Goal: Check status: Check status

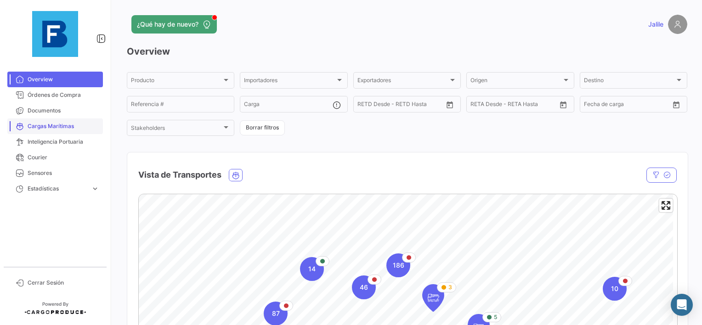
click at [55, 127] on span "Cargas Marítimas" at bounding box center [64, 126] width 72 height 8
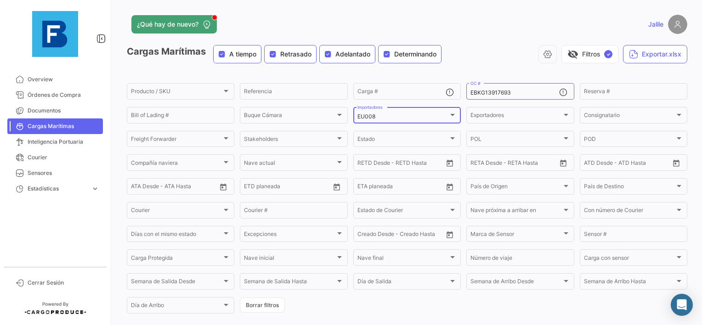
click at [369, 114] on mat-select-trigger "EU008" at bounding box center [366, 116] width 18 height 7
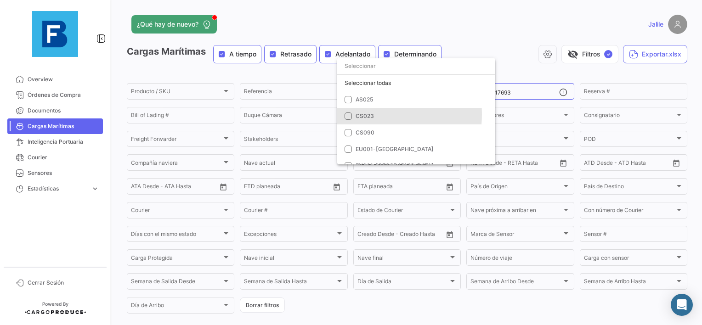
scroll to position [179, 0]
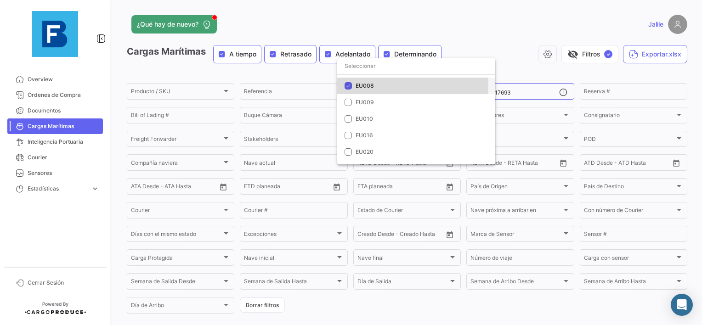
click at [349, 85] on mat-pseudo-checkbox at bounding box center [348, 85] width 7 height 7
click at [530, 50] on div at bounding box center [351, 162] width 702 height 325
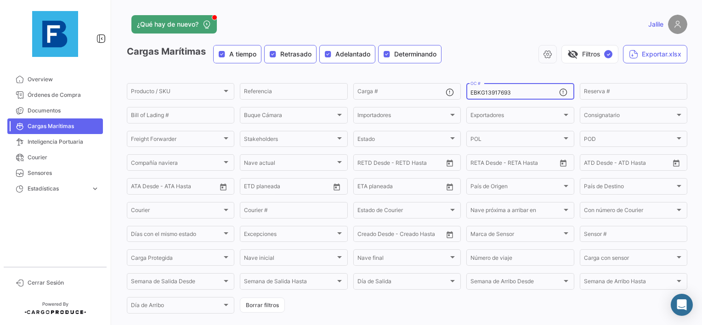
click at [478, 94] on input "EBKG13917693" at bounding box center [514, 93] width 88 height 6
paste input "3508864"
type input "35088643"
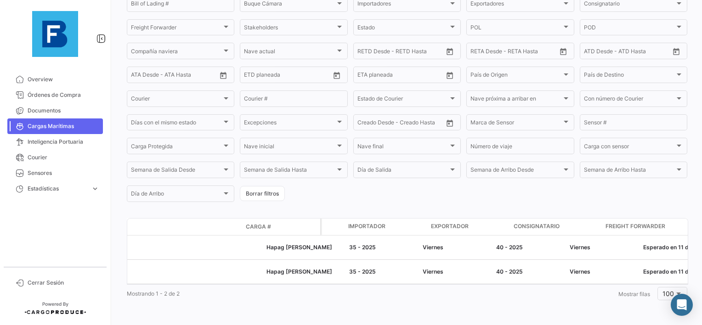
scroll to position [0, 0]
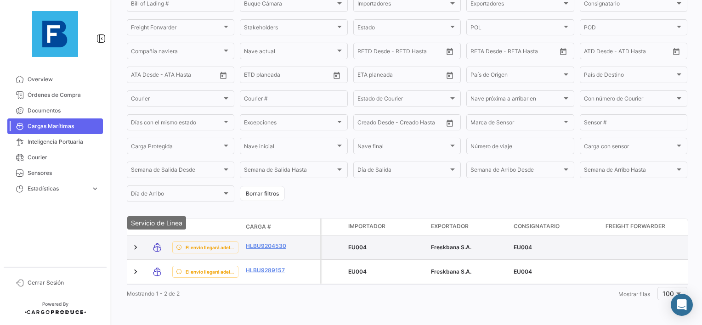
click at [159, 244] on icon at bounding box center [157, 247] width 9 height 19
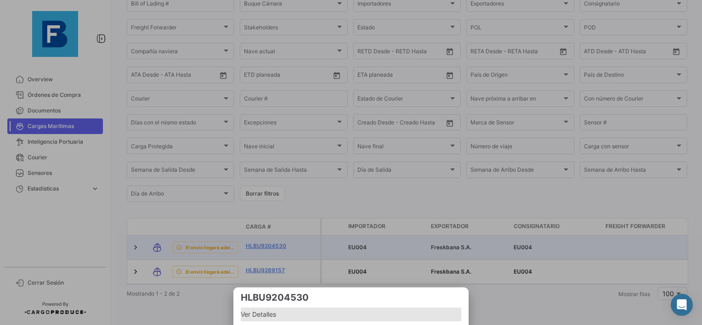
click at [257, 320] on span "Ver Detalles" at bounding box center [351, 314] width 220 height 11
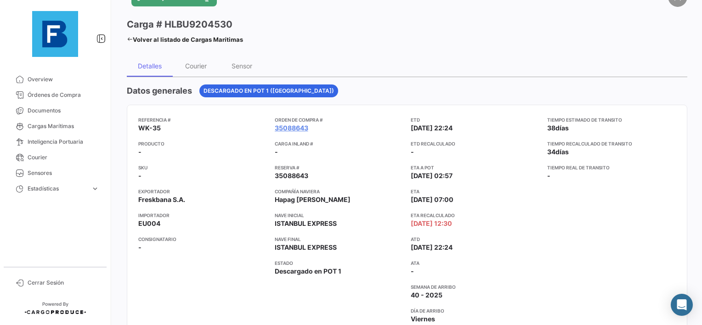
scroll to position [46, 0]
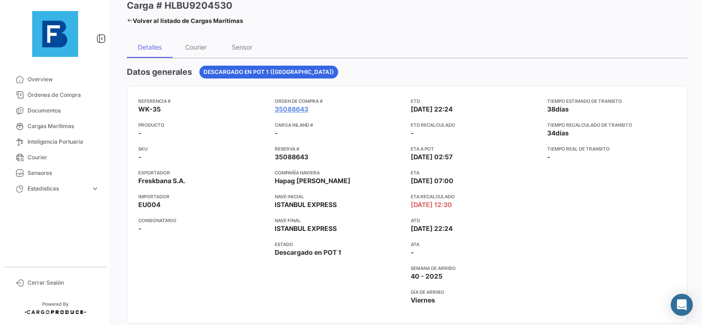
click at [588, 205] on div "Tiempo estimado de [PERSON_NAME] 38 [PERSON_NAME] Tiempo recalculado de [PERSON…" at bounding box center [611, 204] width 129 height 215
click at [540, 243] on div "Referencia # WK-35 Producto - SKU - Exportador Freskbana S.A. Importador EU004 …" at bounding box center [406, 204] width 537 height 215
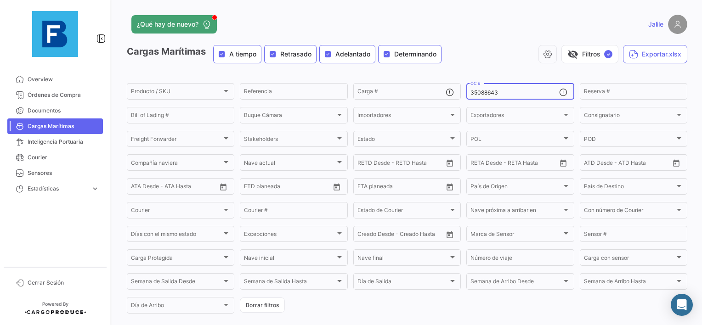
click at [477, 93] on input "35088643" at bounding box center [514, 93] width 88 height 6
click at [478, 93] on input "35088643" at bounding box center [514, 93] width 88 height 6
paste input "258639875"
type input "258639875"
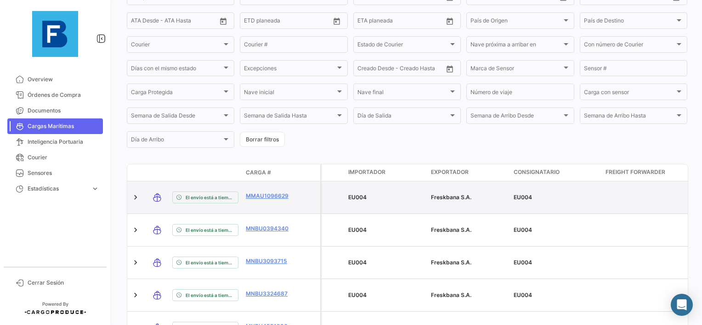
scroll to position [258, 0]
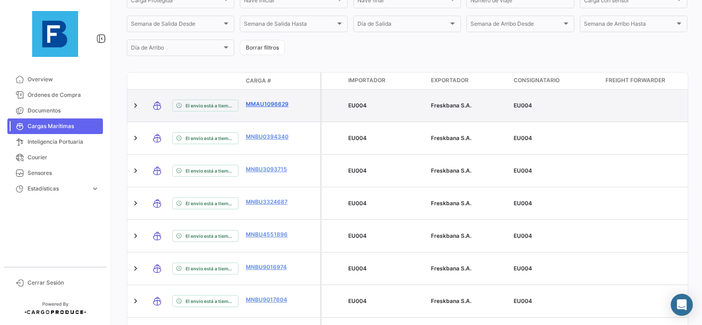
click at [261, 101] on link "MMAU1096629" at bounding box center [270, 104] width 48 height 8
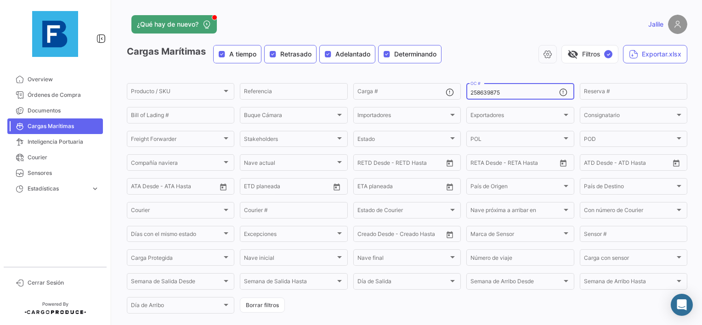
click at [481, 90] on input "258639875" at bounding box center [514, 93] width 88 height 6
paste input "783152"
click at [487, 91] on input "2587831523" at bounding box center [514, 93] width 88 height 6
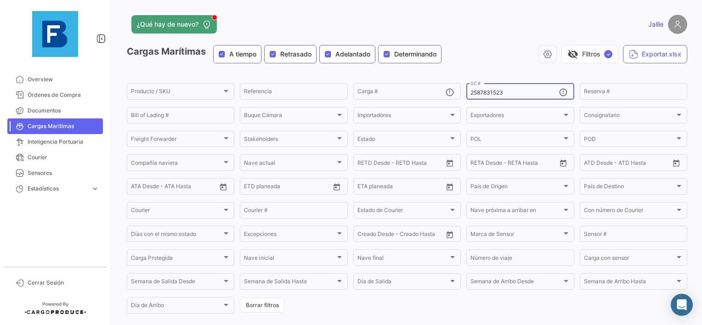
paste input
type input "258783152"
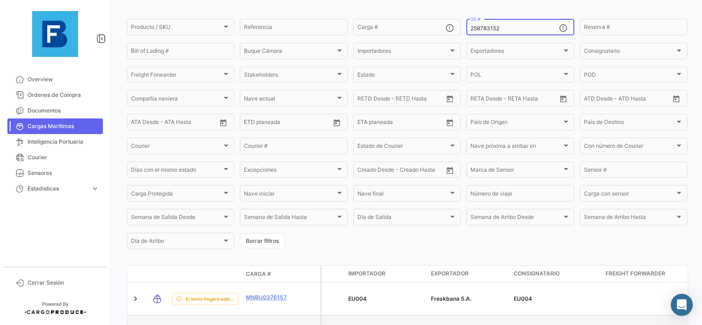
scroll to position [120, 0]
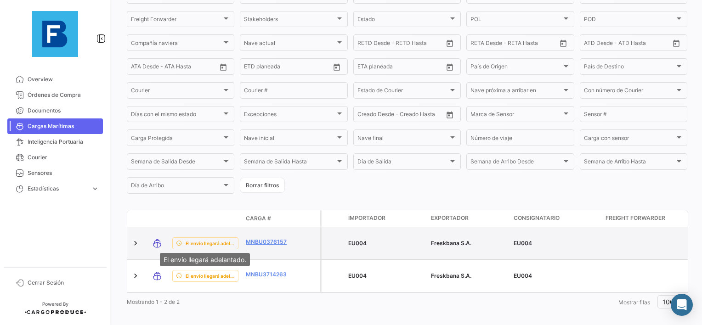
click at [212, 244] on span "El envío llegará adelantado." at bounding box center [210, 243] width 49 height 7
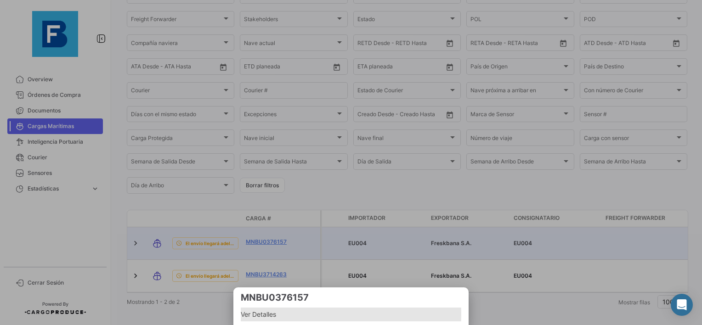
click at [257, 314] on span "Ver Detalles" at bounding box center [351, 314] width 220 height 11
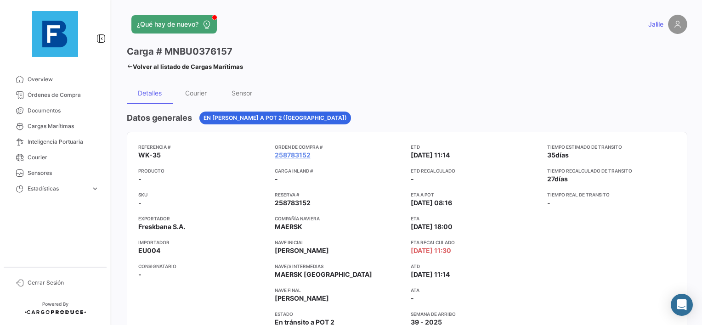
click at [134, 63] on link "Volver al listado de Cargas Marítimas" at bounding box center [185, 66] width 116 height 13
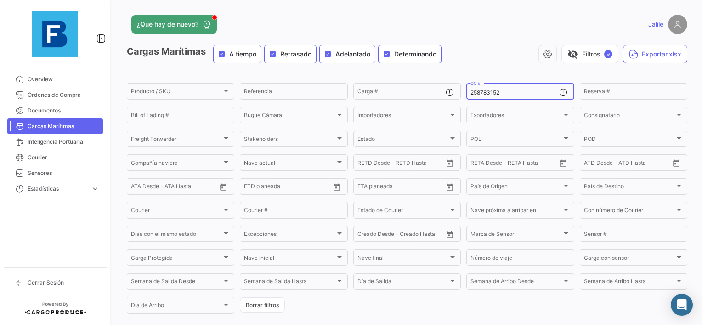
click at [488, 95] on input "258783152" at bounding box center [514, 93] width 88 height 6
paste input "GQL0410204"
type input "GQL0410204"
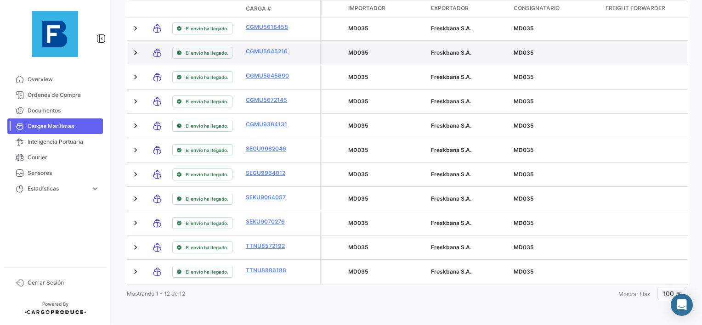
scroll to position [271, 0]
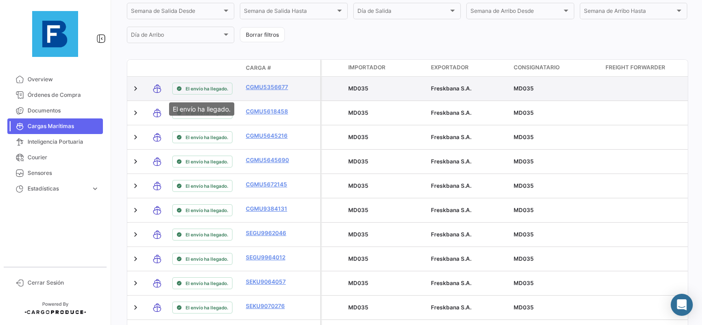
click at [212, 91] on span "El envío ha llegado." at bounding box center [207, 88] width 43 height 7
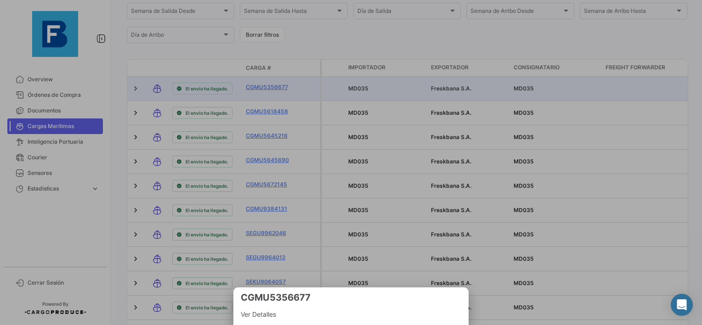
click at [255, 313] on span "Ver Detalles" at bounding box center [351, 314] width 220 height 11
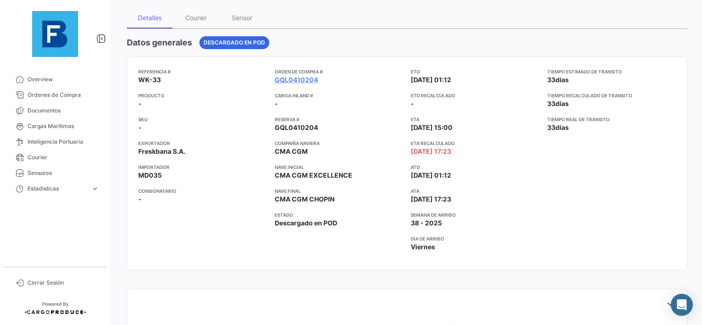
scroll to position [92, 0]
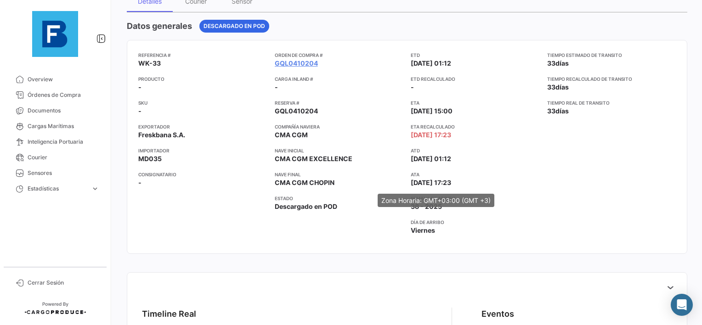
drag, startPoint x: 410, startPoint y: 187, endPoint x: 463, endPoint y: 187, distance: 53.3
click at [463, 187] on mat-tooltip-component "Zona Horaria: GMT+03:00 (GMT +3)" at bounding box center [436, 200] width 130 height 26
drag, startPoint x: 463, startPoint y: 187, endPoint x: 513, endPoint y: 188, distance: 50.1
click at [513, 187] on div "ETD [DATE] 01:12 ETD Recalculado - ETA [DATE] 15:00 ETA Recalculado [DATE] 17:2…" at bounding box center [475, 146] width 129 height 191
drag, startPoint x: 513, startPoint y: 188, endPoint x: 462, endPoint y: 197, distance: 51.7
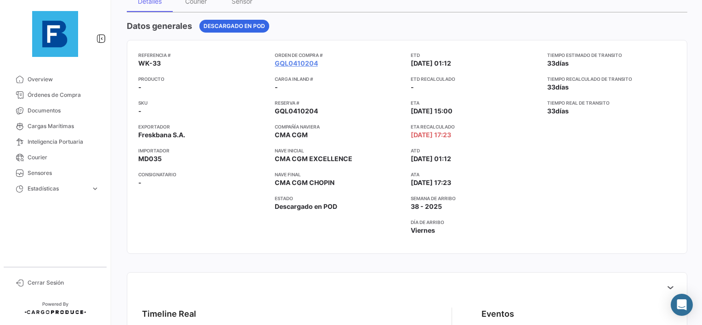
click at [462, 197] on app-card-info-title "Semana de Arribo" at bounding box center [475, 198] width 129 height 7
click at [487, 219] on app-card-info-title "Día de Arribo" at bounding box center [475, 222] width 129 height 7
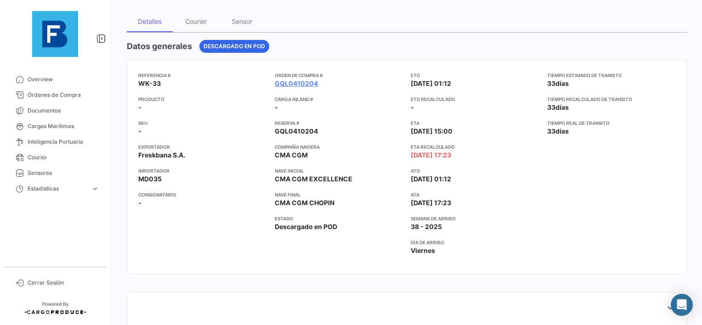
scroll to position [0, 0]
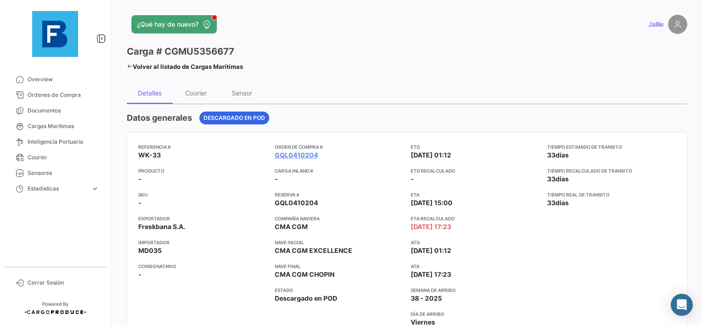
click at [127, 69] on link "Volver al listado de Cargas Marítimas" at bounding box center [185, 66] width 116 height 13
